Goal: Check status: Check status

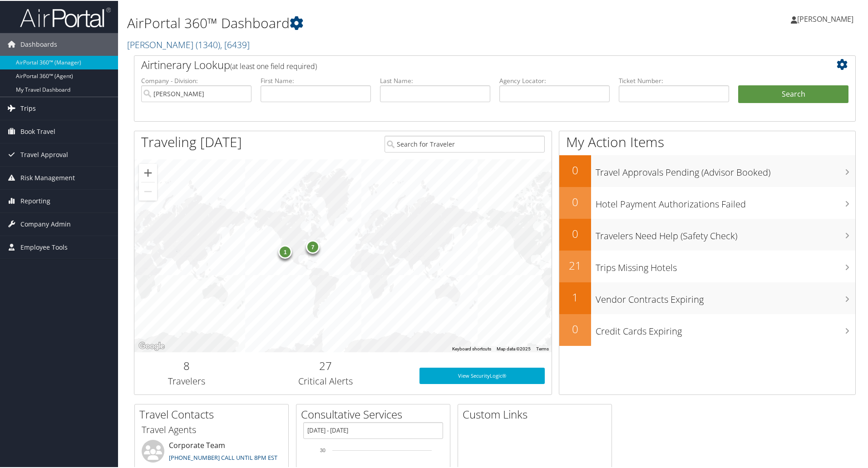
click at [26, 105] on span "Trips" at bounding box center [27, 107] width 15 height 23
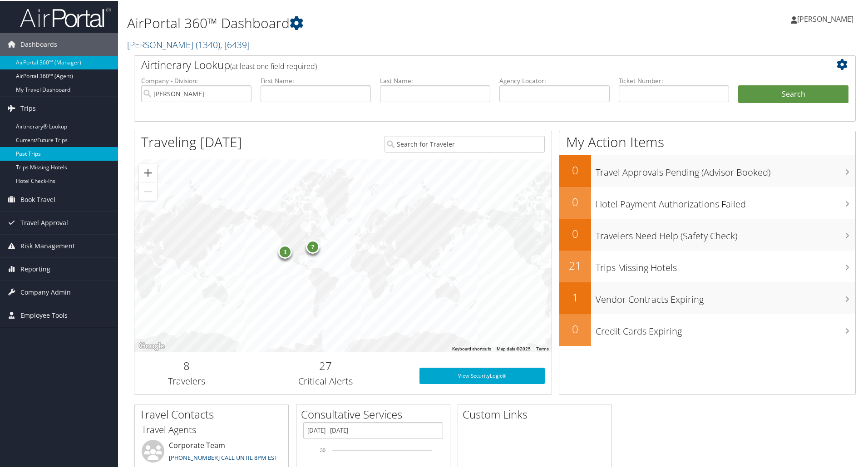
click at [26, 155] on link "Past Trips" at bounding box center [59, 153] width 118 height 14
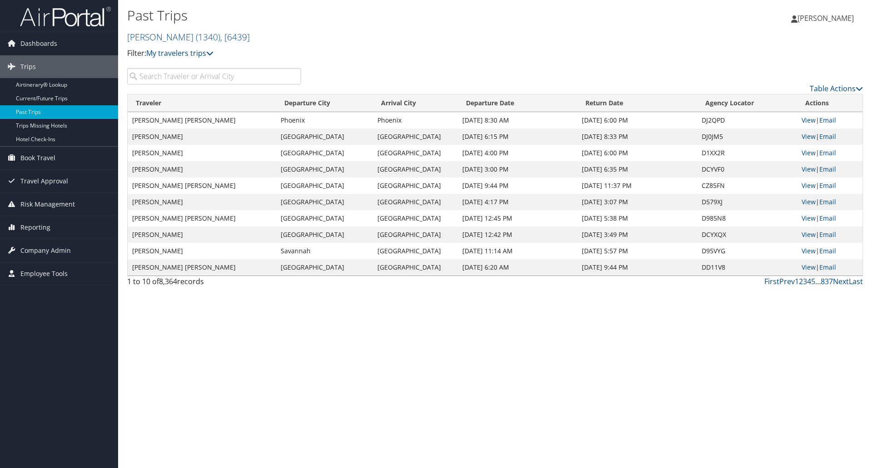
click at [157, 75] on input "search" at bounding box center [214, 76] width 174 height 16
click at [177, 52] on link "My travelers trips" at bounding box center [179, 53] width 67 height 10
click at [40, 88] on link "Airtinerary® Lookup" at bounding box center [59, 85] width 118 height 14
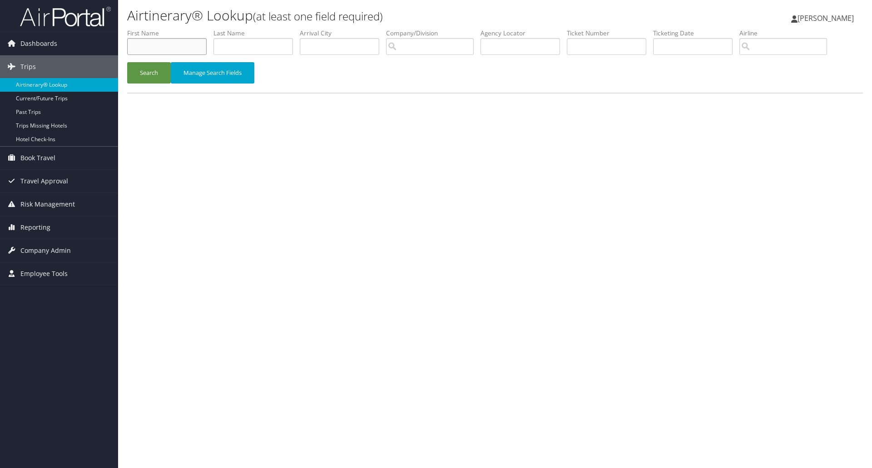
click at [137, 45] on input "text" at bounding box center [166, 46] width 79 height 17
type input "Michael"
type input "Newman"
click at [588, 42] on input "text" at bounding box center [606, 46] width 79 height 17
click at [614, 45] on input "text" at bounding box center [606, 46] width 79 height 17
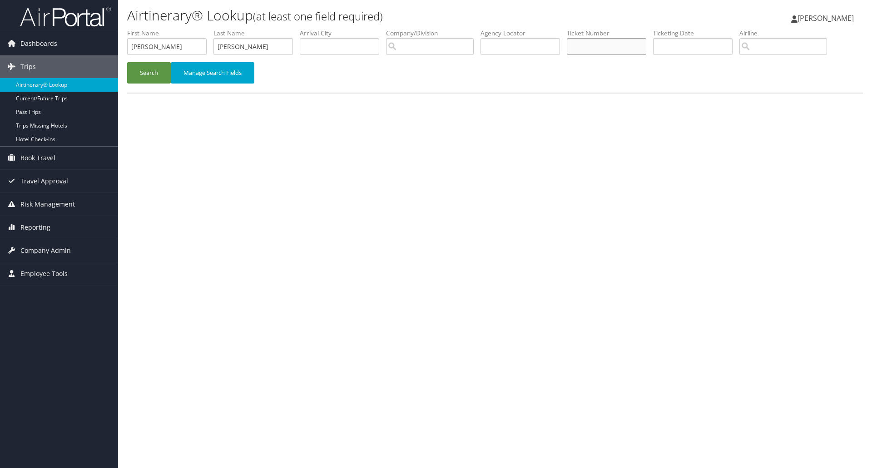
paste input "0067141802601"
type input "0067141802601"
click at [149, 72] on button "Search" at bounding box center [149, 72] width 44 height 21
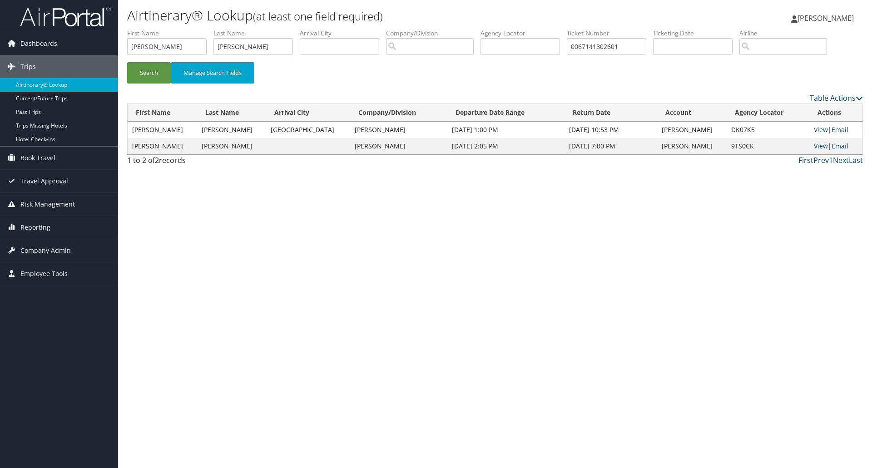
click at [816, 144] on link "View" at bounding box center [821, 146] width 14 height 9
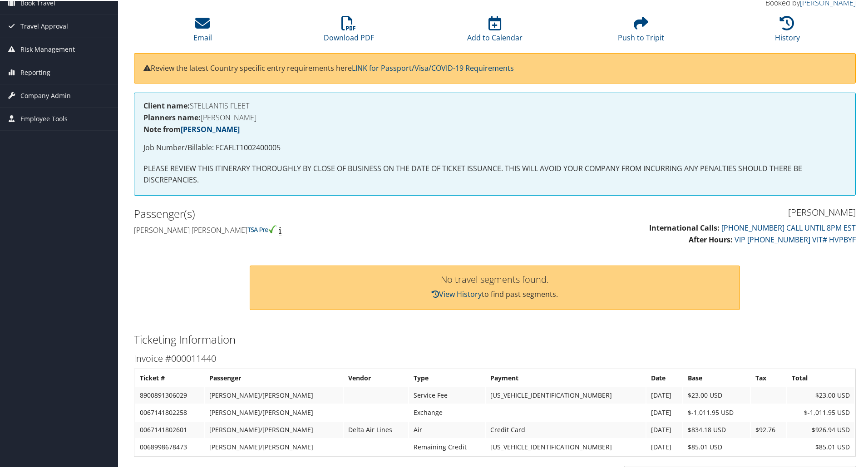
scroll to position [91, 0]
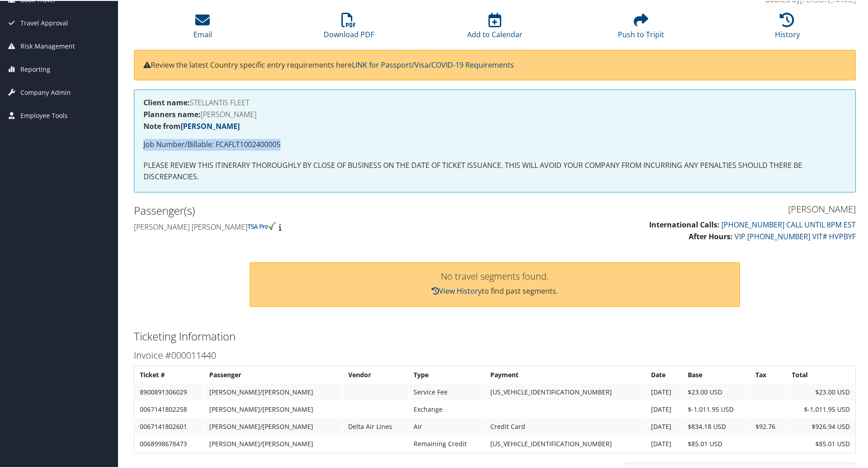
drag, startPoint x: 289, startPoint y: 140, endPoint x: 126, endPoint y: 145, distance: 163.1
click at [126, 145] on div "Airtinerary® [PERSON_NAME] [PERSON_NAME] My Settings Travel Agency Contacts Log…" at bounding box center [495, 357] width 754 height 896
copy p "Job Number/Billable: FCAFLT1002400005"
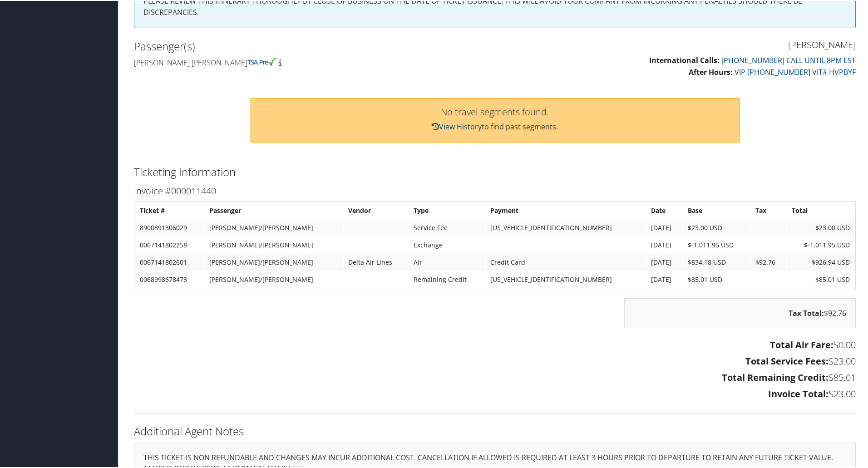
scroll to position [272, 0]
